Goal: Information Seeking & Learning: Learn about a topic

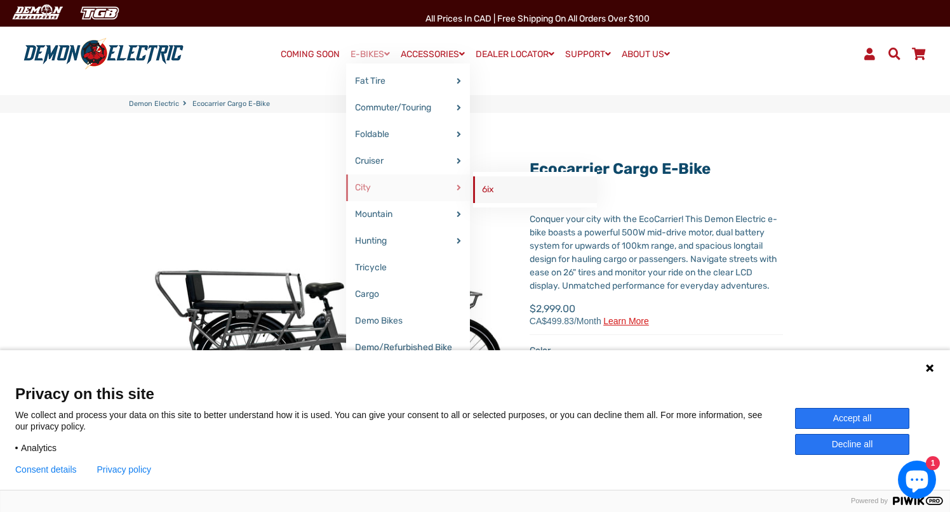
click at [492, 187] on link "6ix" at bounding box center [535, 189] width 124 height 27
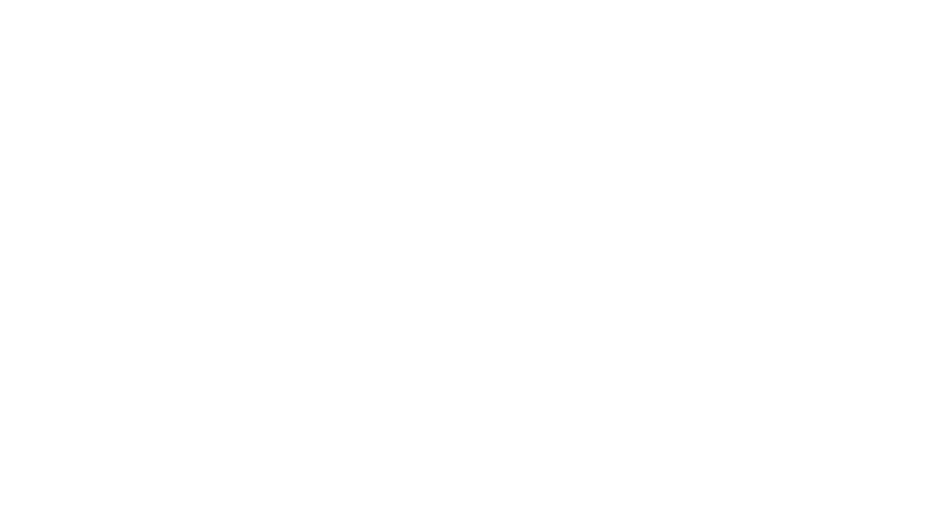
select select "******"
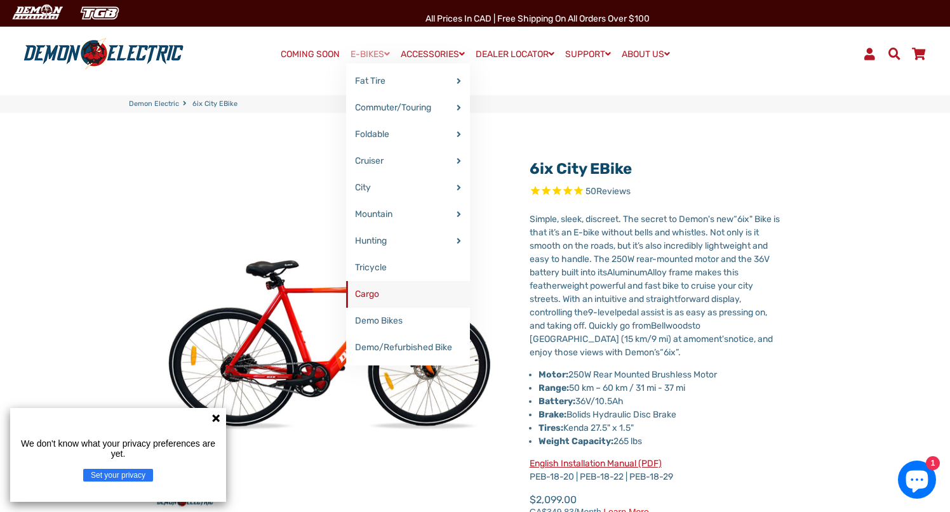
click at [392, 283] on link "Cargo" at bounding box center [408, 294] width 124 height 27
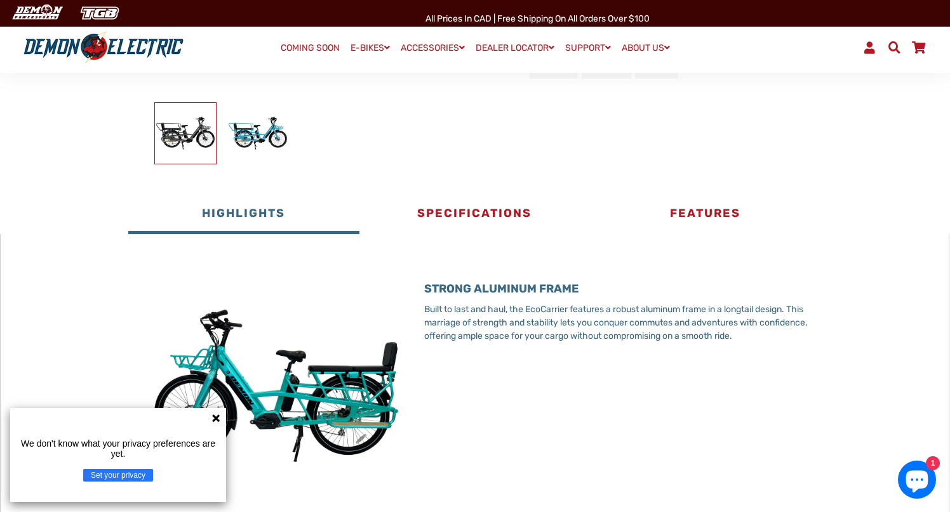
scroll to position [426, 0]
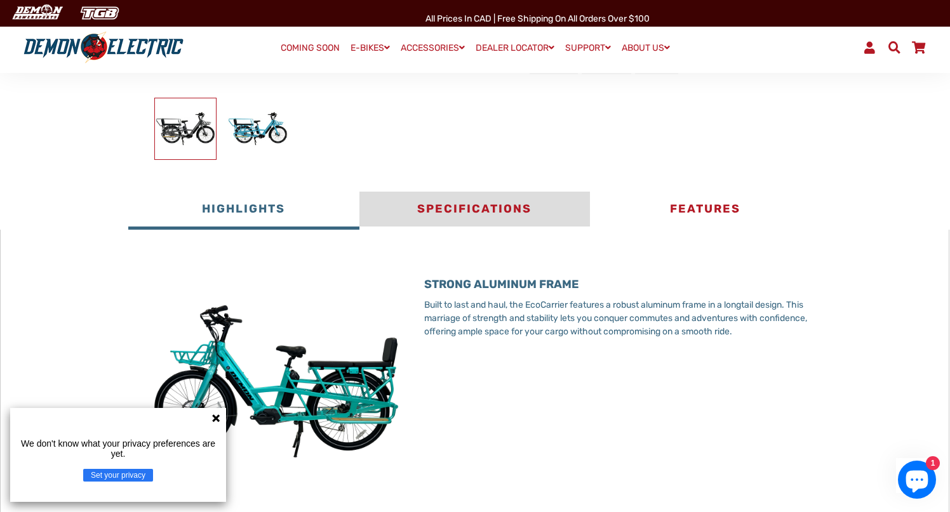
click at [519, 208] on button "Specifications" at bounding box center [474, 211] width 230 height 38
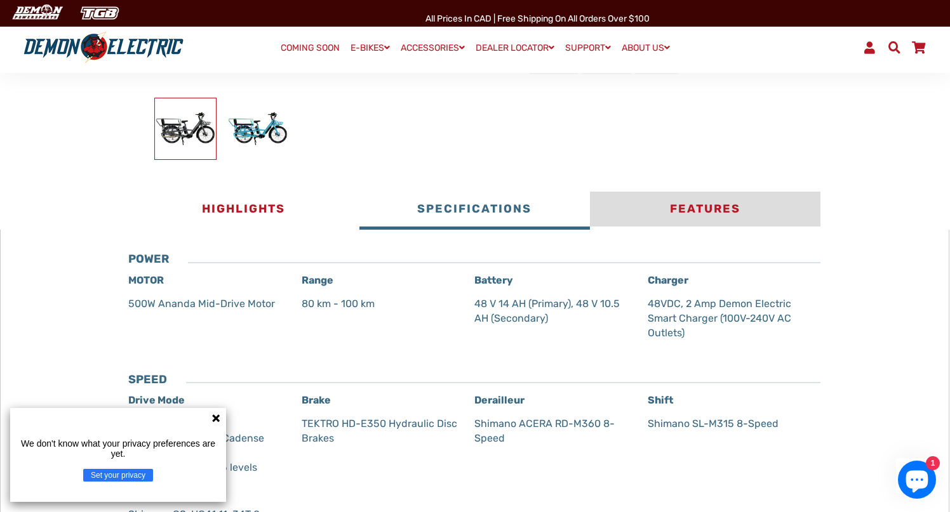
click at [671, 208] on button "Features" at bounding box center [705, 211] width 230 height 38
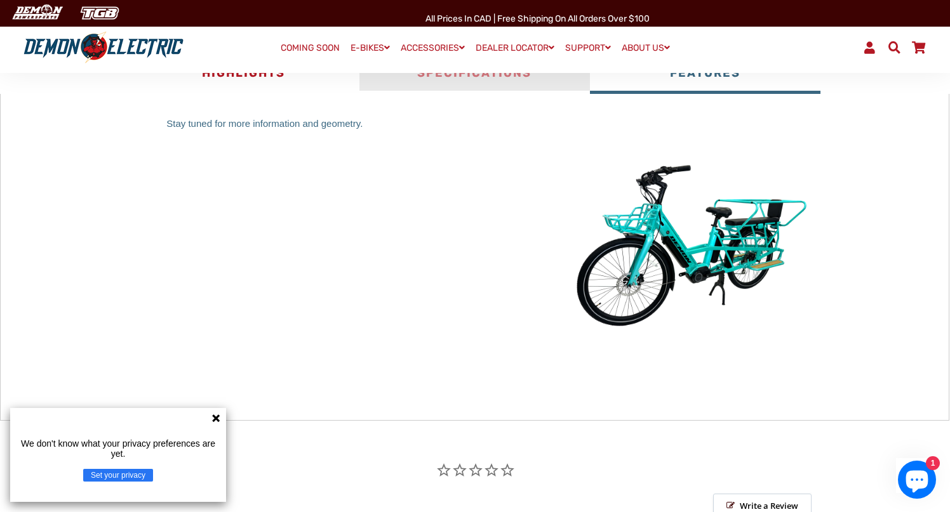
scroll to position [563, 0]
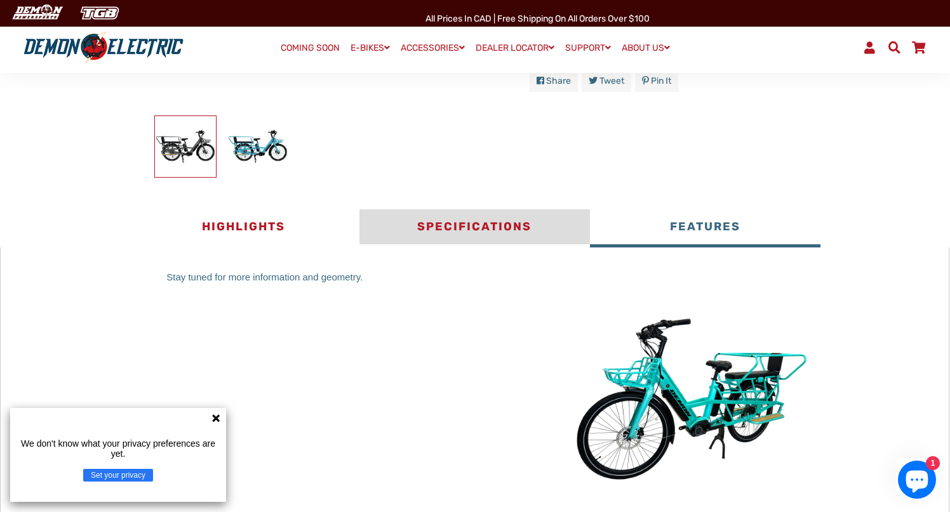
click at [446, 230] on button "Specifications" at bounding box center [474, 229] width 230 height 38
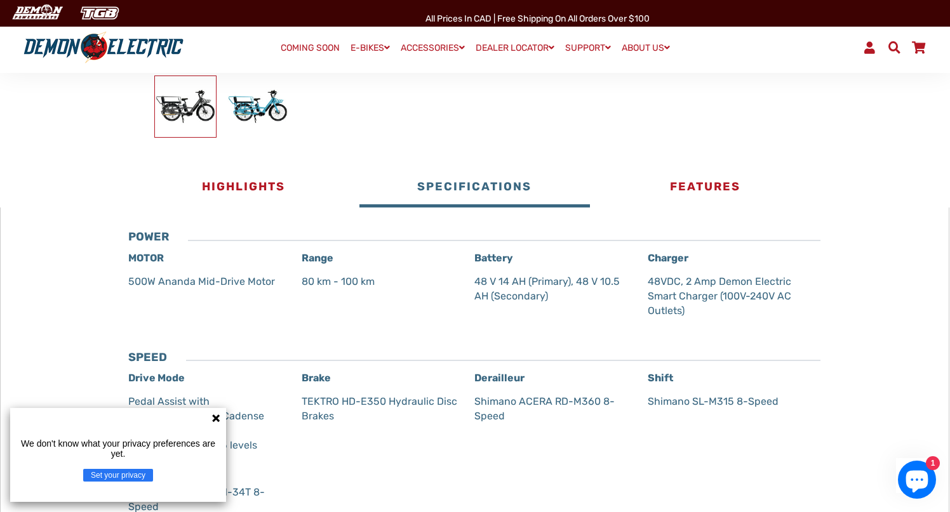
scroll to position [446, 0]
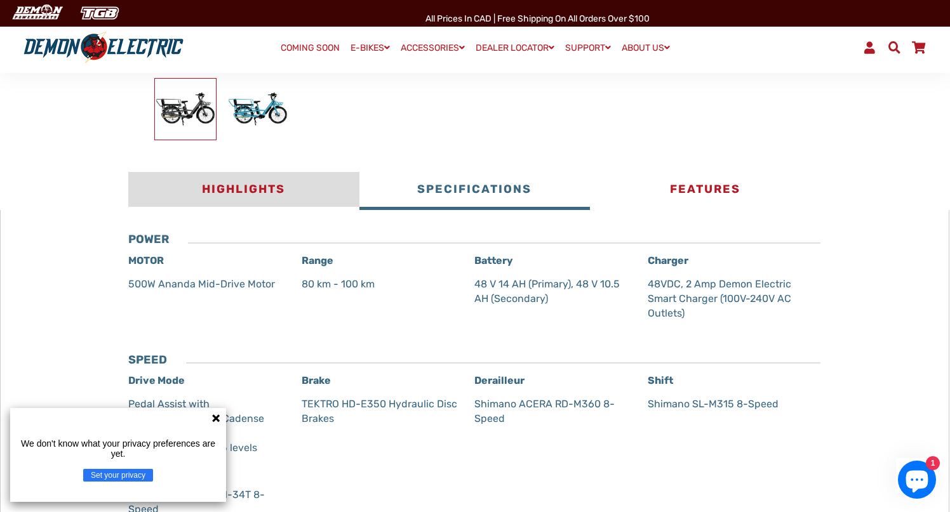
click at [251, 193] on button "Highlights" at bounding box center [243, 191] width 230 height 38
